Goal: Use online tool/utility: Utilize a website feature to perform a specific function

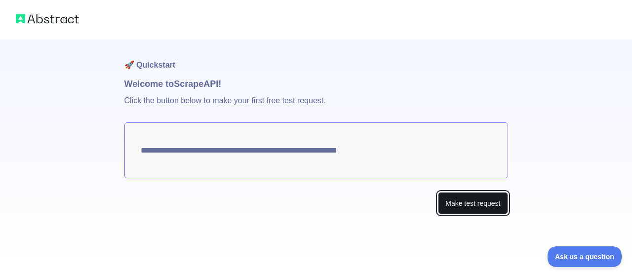
click at [449, 198] on button "Make test request" at bounding box center [473, 203] width 70 height 22
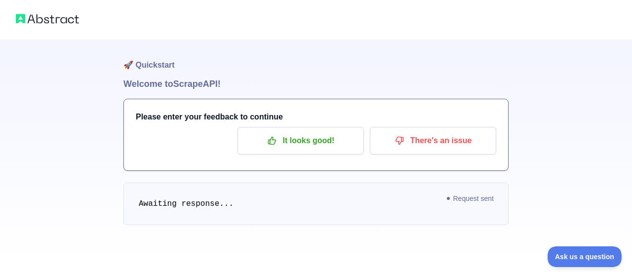
click at [405, 215] on pre "Awaiting response..." at bounding box center [315, 204] width 385 height 42
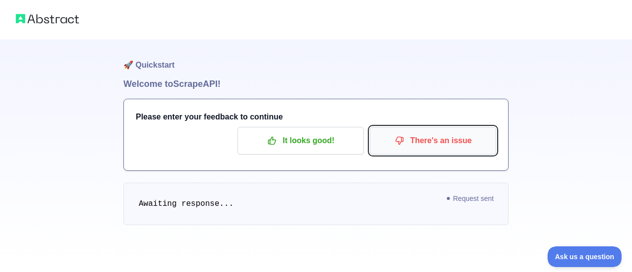
click at [436, 142] on p "There's an issue" at bounding box center [433, 140] width 112 height 17
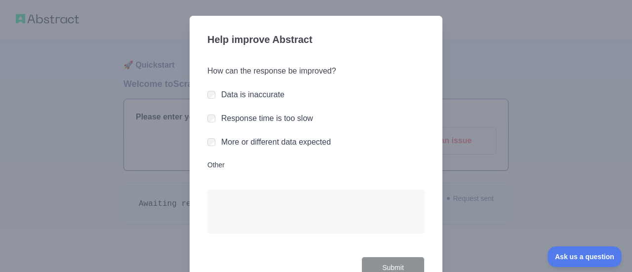
click at [286, 120] on label "Response time is too slow" at bounding box center [267, 118] width 92 height 8
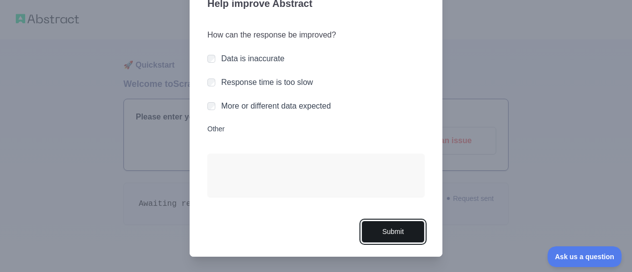
click at [383, 231] on button "Submit" at bounding box center [392, 232] width 63 height 22
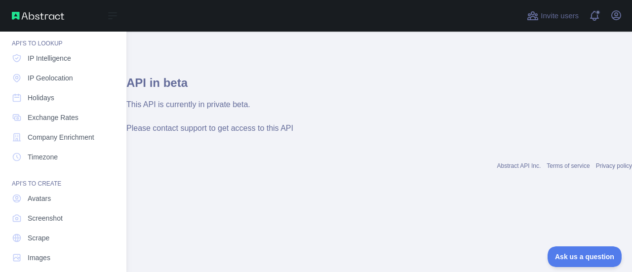
scroll to position [162, 0]
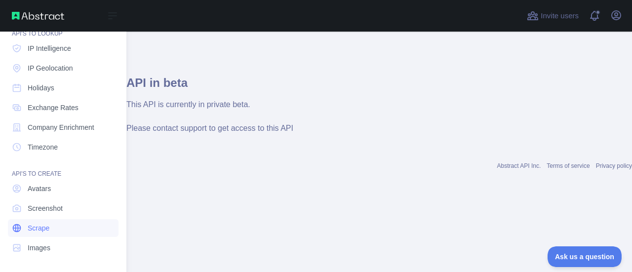
click at [50, 230] on link "Scrape" at bounding box center [63, 228] width 111 height 18
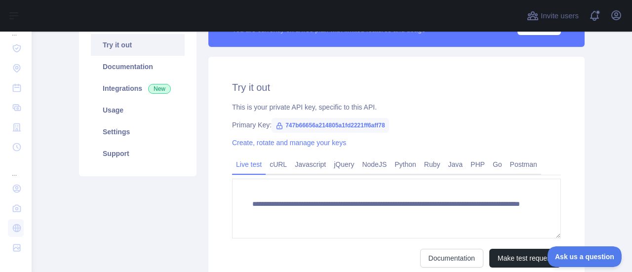
scroll to position [134, 0]
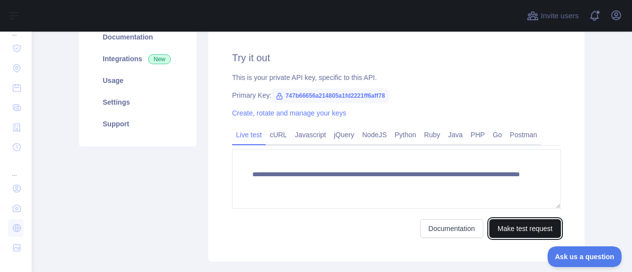
click at [504, 224] on button "Make test request" at bounding box center [525, 228] width 72 height 19
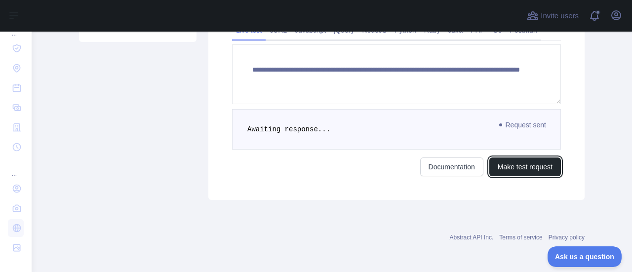
scroll to position [168, 0]
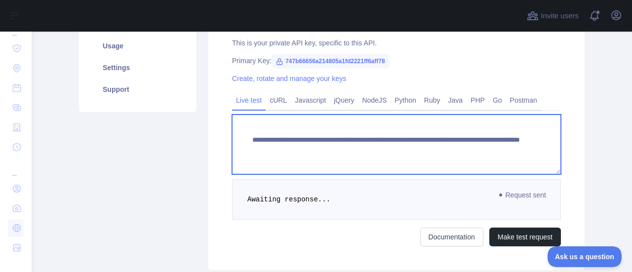
click at [444, 147] on textarea "**********" at bounding box center [396, 144] width 329 height 60
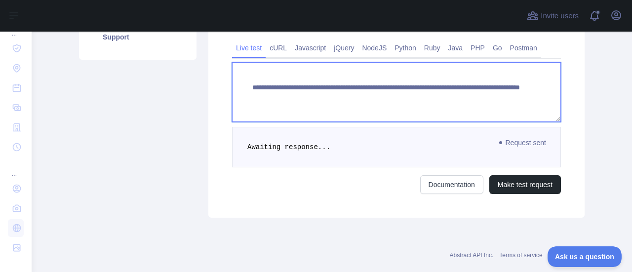
scroll to position [223, 0]
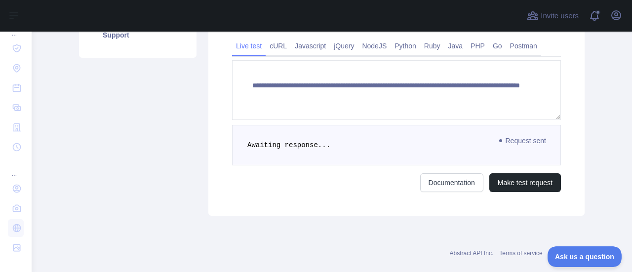
click at [326, 142] on pre "Awaiting response..." at bounding box center [396, 145] width 329 height 40
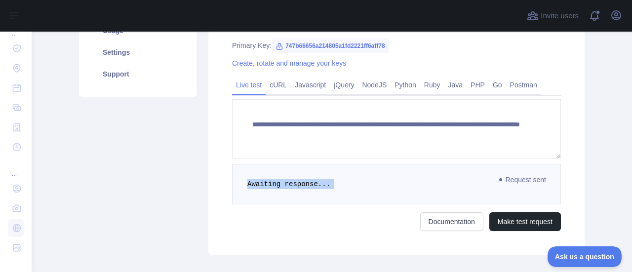
click at [531, 187] on pre "Awaiting response..." at bounding box center [396, 184] width 329 height 40
drag, startPoint x: 531, startPoint y: 187, endPoint x: 522, endPoint y: 178, distance: 12.6
click at [522, 178] on div "Request sent Awaiting response..." at bounding box center [396, 184] width 329 height 40
click at [522, 178] on span "Request sent" at bounding box center [522, 180] width 57 height 12
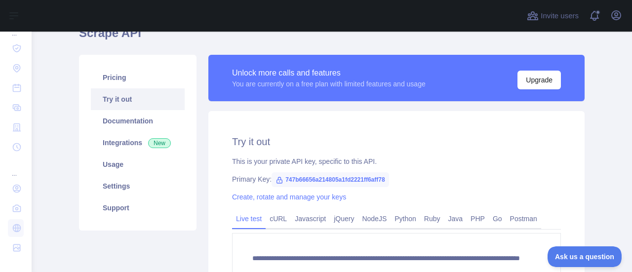
scroll to position [39, 0]
